Goal: Navigation & Orientation: Find specific page/section

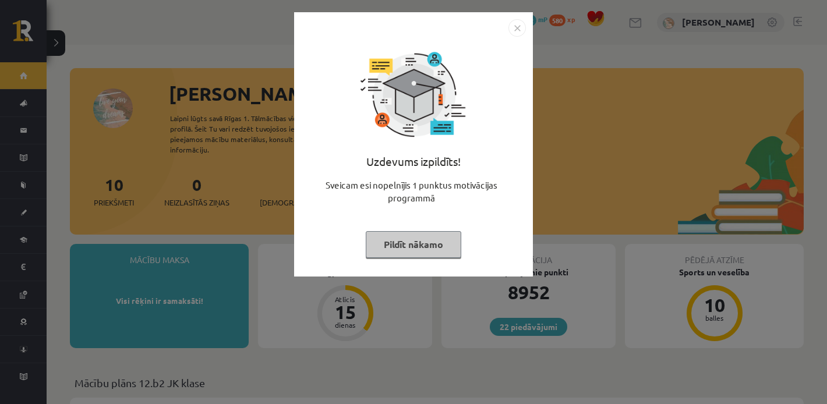
click at [392, 247] on button "Pildīt nākamo" at bounding box center [413, 244] width 95 height 27
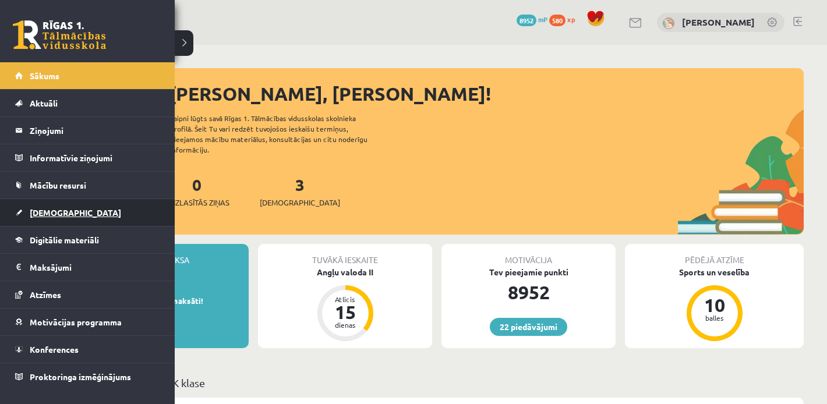
click at [34, 214] on span "[DEMOGRAPHIC_DATA]" at bounding box center [75, 212] width 91 height 10
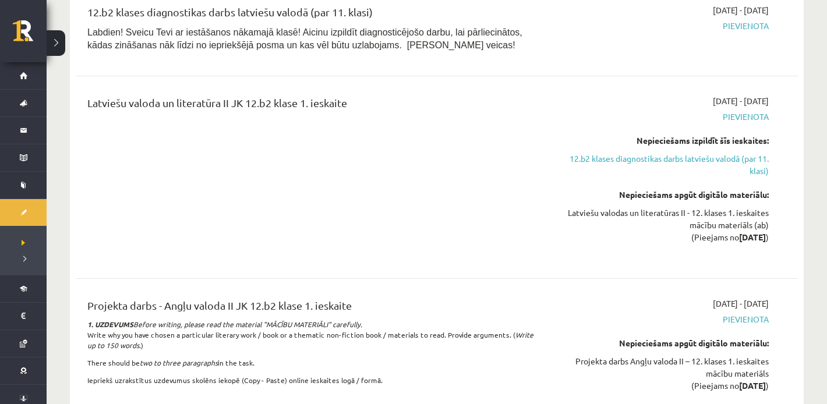
scroll to position [1512, 0]
